Goal: Task Accomplishment & Management: Manage account settings

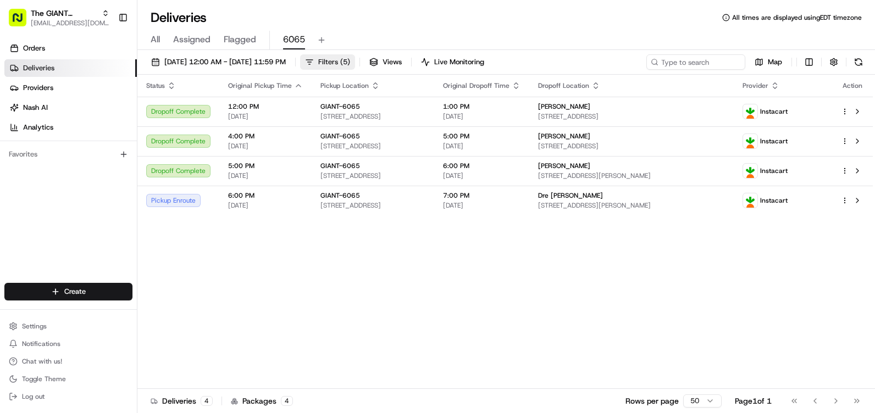
click at [350, 60] on span "( 5 )" at bounding box center [345, 62] width 10 height 10
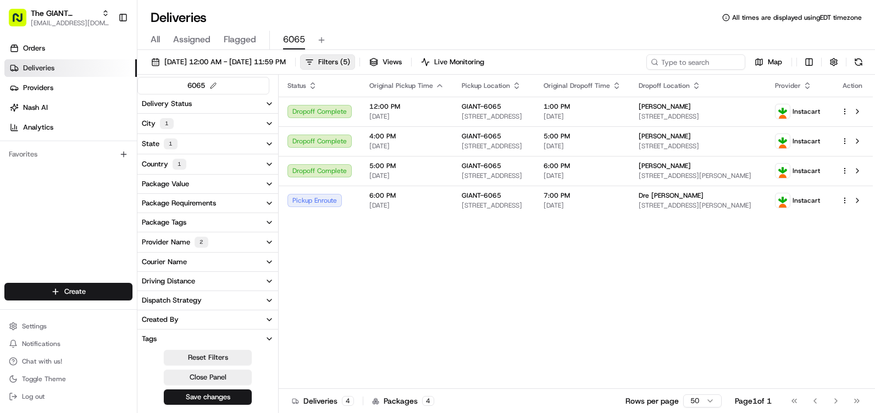
click at [168, 122] on div "1" at bounding box center [167, 123] width 14 height 11
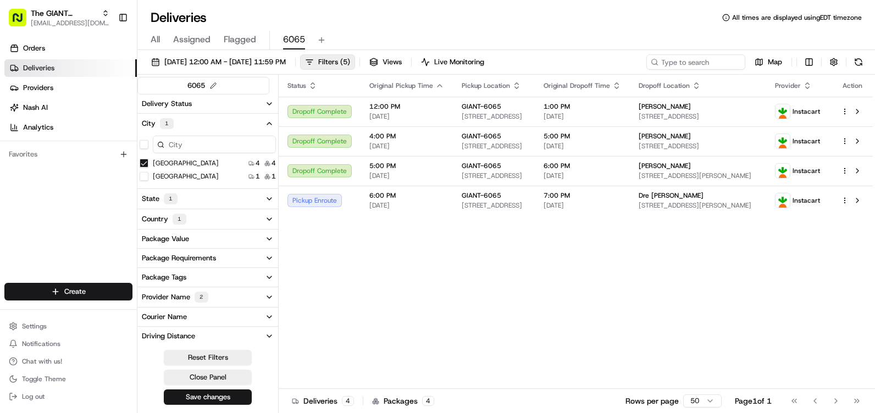
click at [156, 120] on div "City 1" at bounding box center [158, 123] width 32 height 11
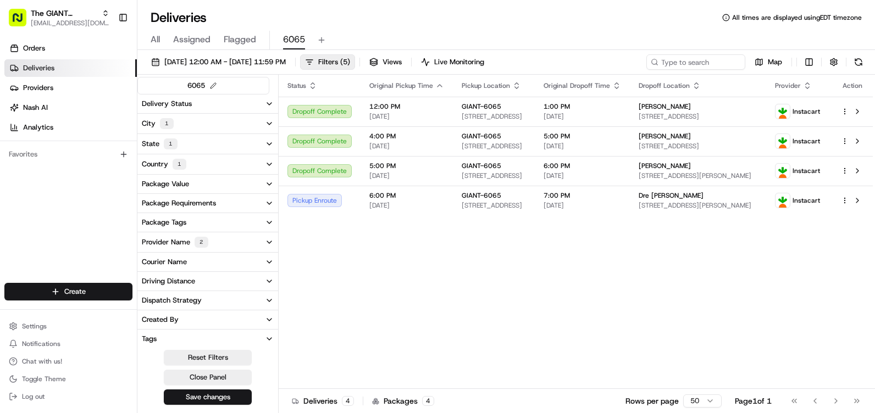
click at [158, 148] on div "State 1" at bounding box center [160, 144] width 36 height 11
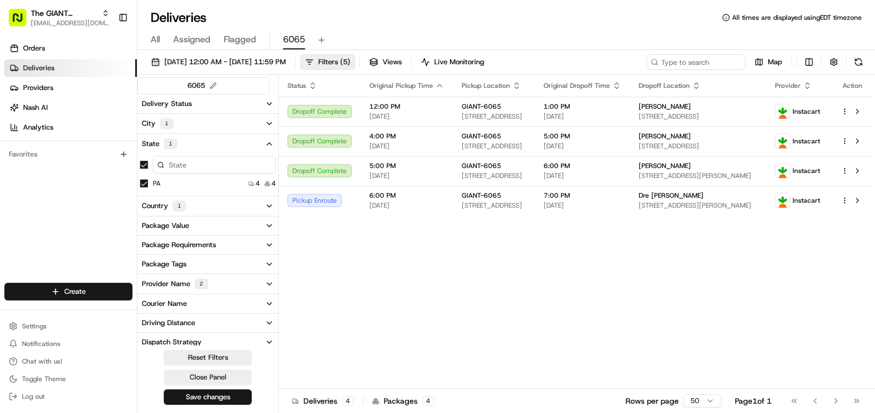
click at [158, 146] on div "State 1" at bounding box center [160, 144] width 36 height 11
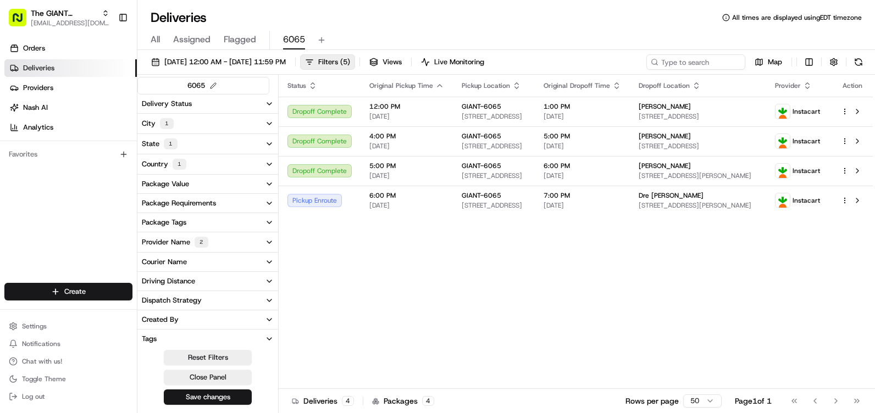
click at [157, 165] on div "Country 1" at bounding box center [164, 164] width 45 height 11
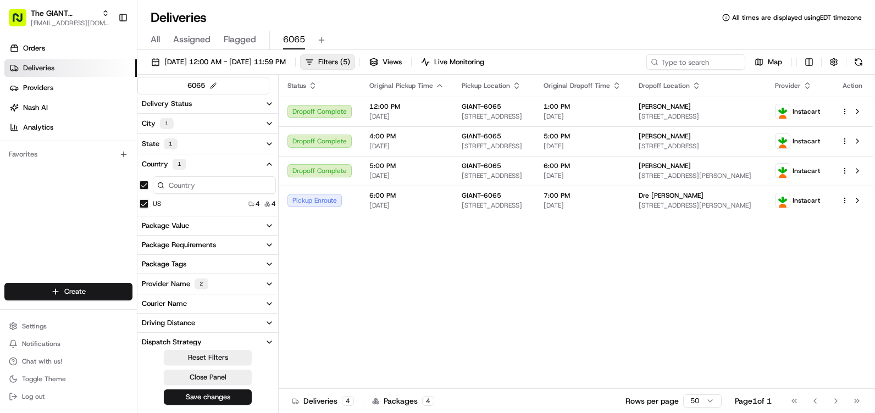
click at [157, 165] on div "Country 1" at bounding box center [164, 164] width 45 height 11
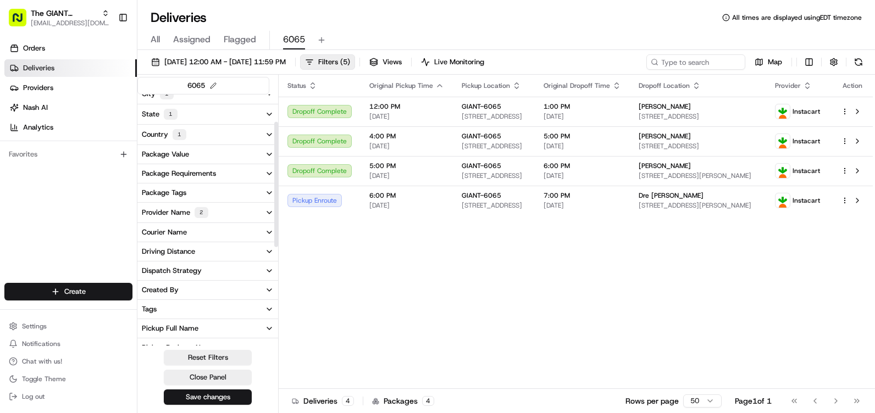
scroll to position [55, 0]
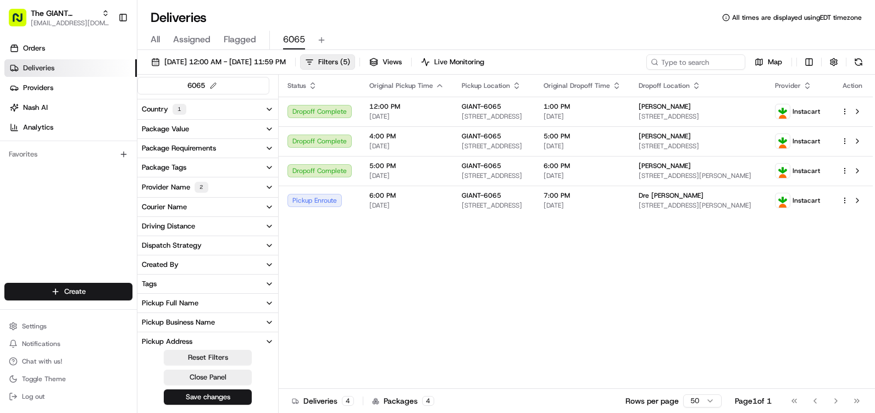
click at [162, 185] on div "Provider Name 2" at bounding box center [175, 187] width 67 height 11
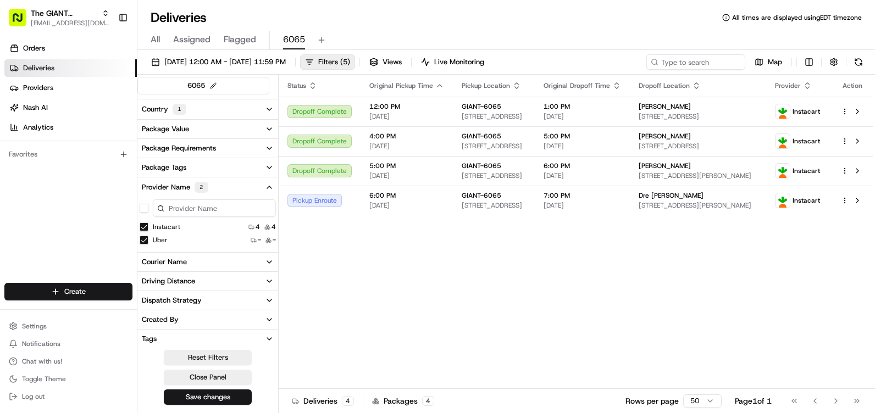
scroll to position [0, 0]
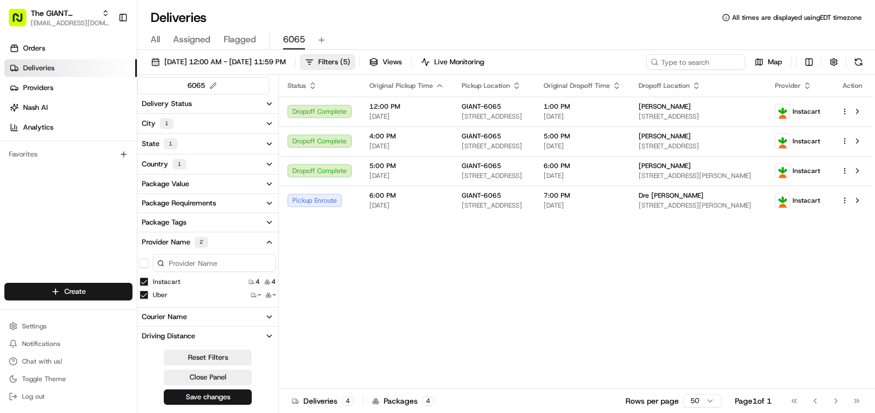
click at [154, 120] on div "City 1" at bounding box center [158, 123] width 32 height 11
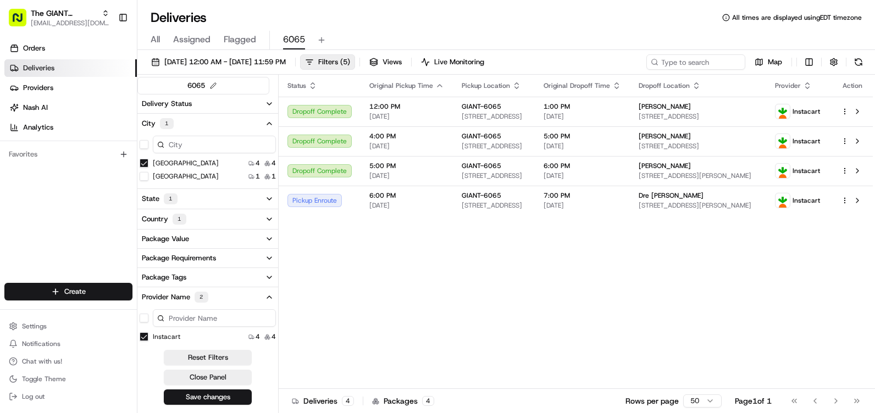
click at [165, 198] on div "1" at bounding box center [171, 198] width 14 height 11
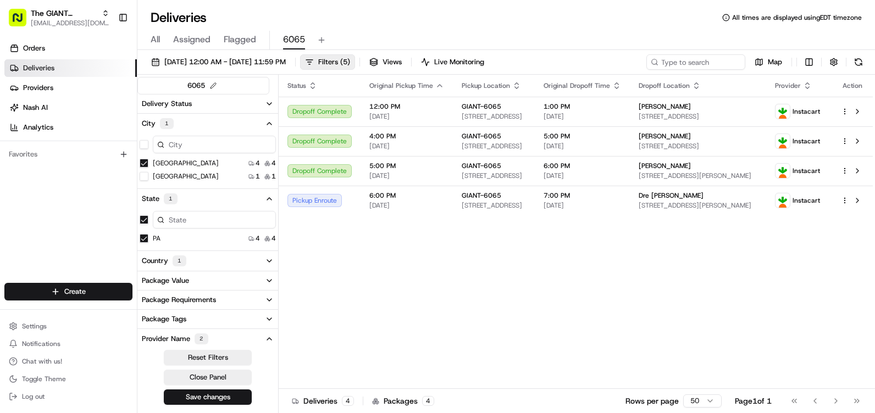
click at [159, 263] on div "Country 1" at bounding box center [164, 261] width 45 height 11
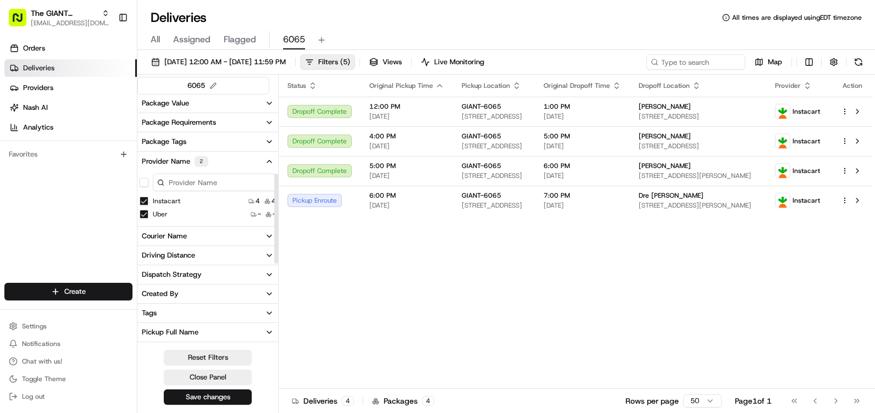
scroll to position [220, 0]
click at [34, 396] on span "Log out" at bounding box center [33, 396] width 23 height 9
